Goal: Transaction & Acquisition: Download file/media

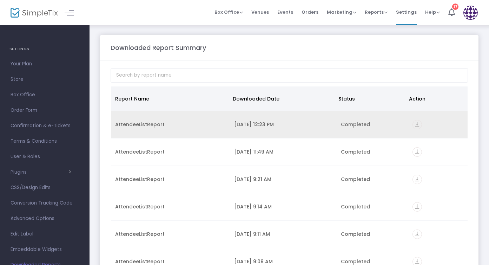
click at [412, 127] on icon "vertical_align_bottom" at bounding box center [416, 124] width 9 height 9
click at [413, 124] on icon "vertical_align_bottom" at bounding box center [416, 124] width 9 height 9
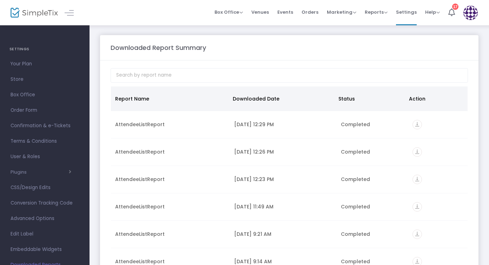
click at [448, 44] on div "Downloaded Report Summary" at bounding box center [289, 47] width 364 height 9
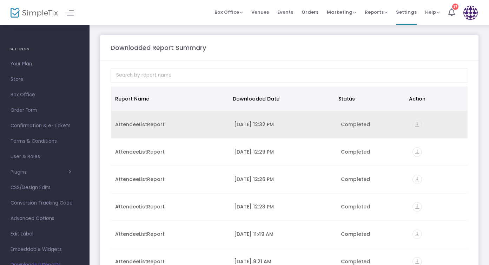
click at [414, 125] on icon "vertical_align_bottom" at bounding box center [416, 124] width 9 height 9
